Goal: Task Accomplishment & Management: Use online tool/utility

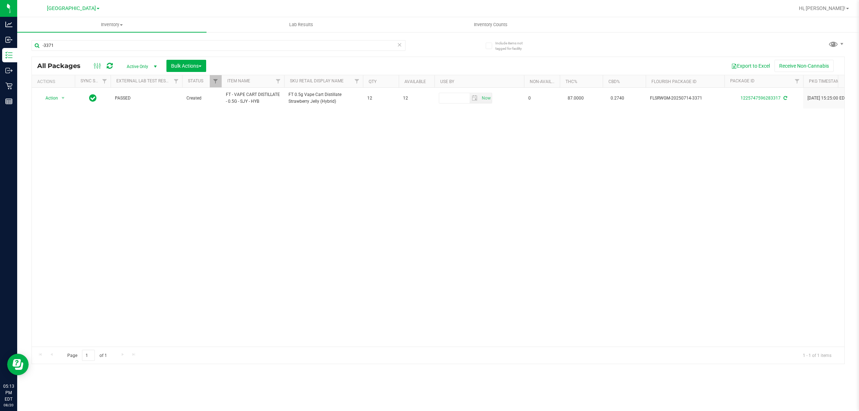
click at [95, 41] on input "-3371" at bounding box center [218, 45] width 374 height 11
click at [418, 205] on div "Action Action Adjust qty Create package Edit attributes Global inventory Locate…" at bounding box center [438, 217] width 812 height 259
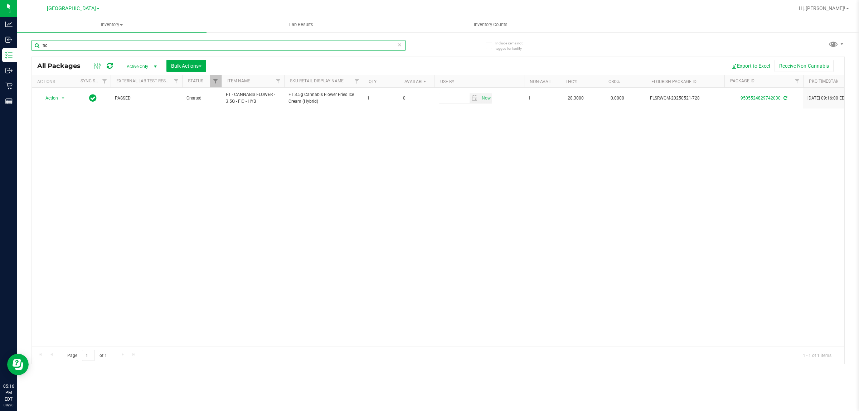
click at [49, 47] on input "fic" at bounding box center [218, 45] width 374 height 11
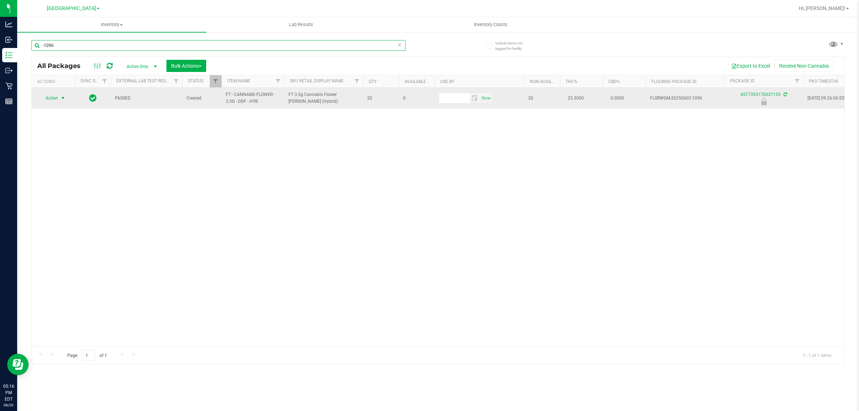
type input "-1096"
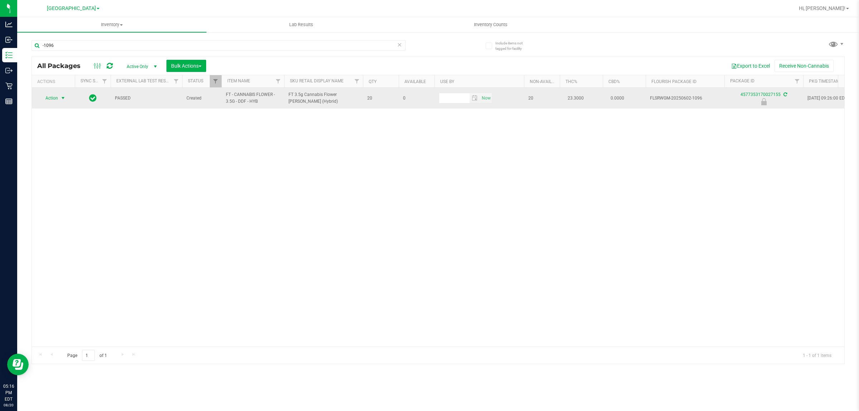
click at [49, 102] on span "Action" at bounding box center [48, 98] width 19 height 10
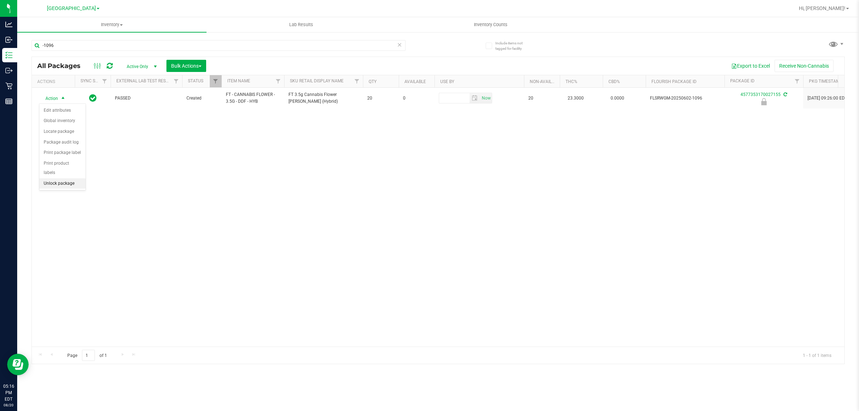
click at [65, 178] on li "Unlock package" at bounding box center [62, 183] width 46 height 11
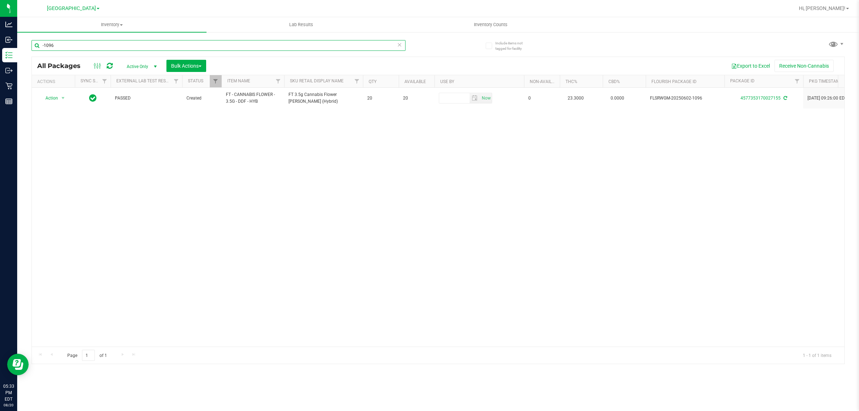
click at [202, 48] on input "-1096" at bounding box center [218, 45] width 374 height 11
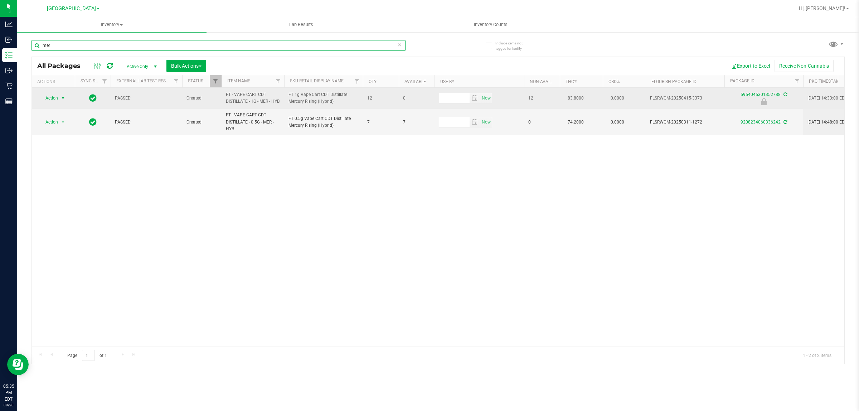
type input "mer"
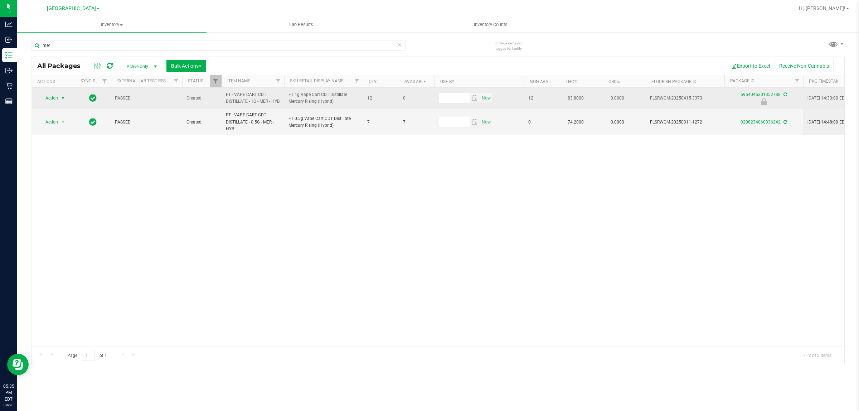
click at [62, 101] on span "select" at bounding box center [63, 98] width 6 height 6
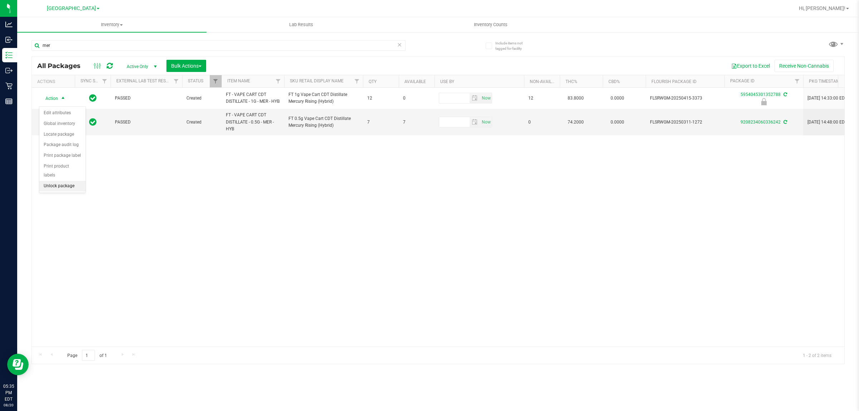
click at [52, 181] on li "Unlock package" at bounding box center [62, 186] width 46 height 11
